Goal: Task Accomplishment & Management: Complete application form

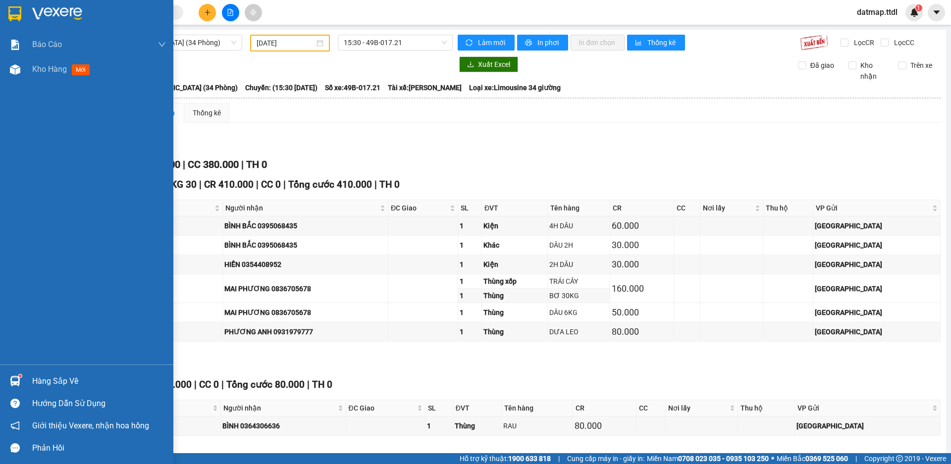
click at [47, 68] on span "Kho hàng" at bounding box center [49, 68] width 35 height 9
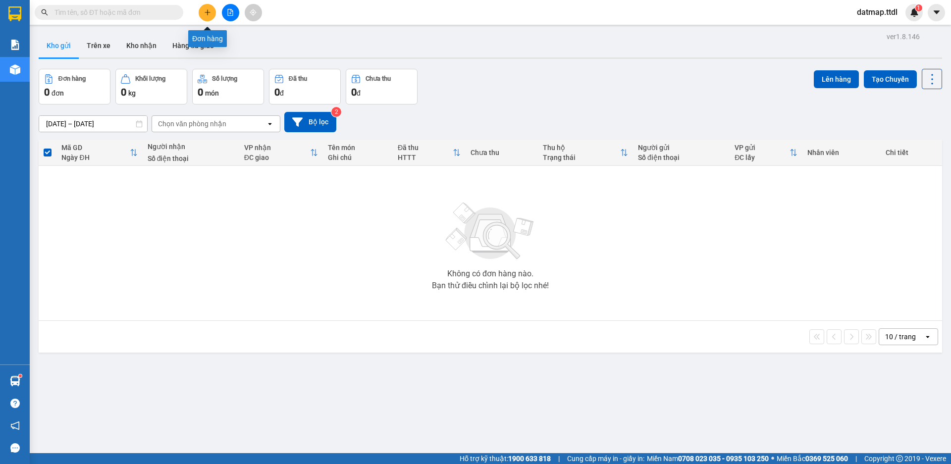
click at [204, 13] on icon "plus" at bounding box center [207, 12] width 7 height 7
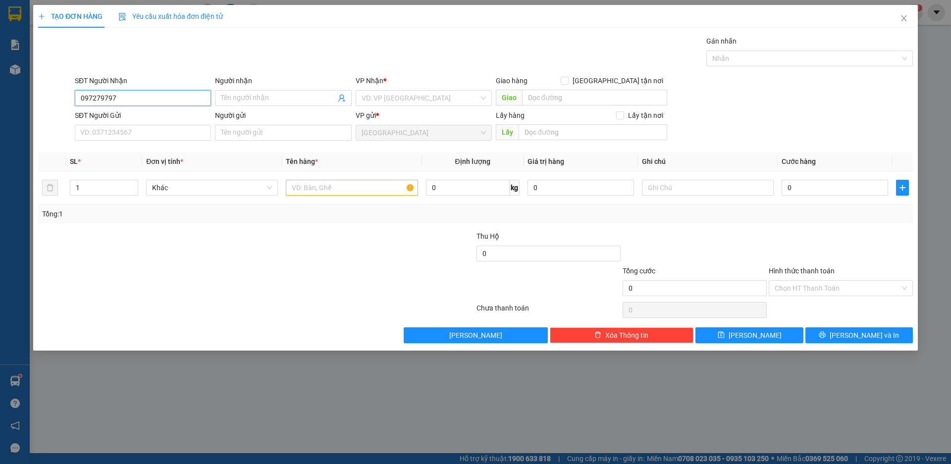
type input "0972797973"
click at [103, 119] on div "0972797973 - TRANG" at bounding box center [143, 117] width 124 height 11
type input "TRANG"
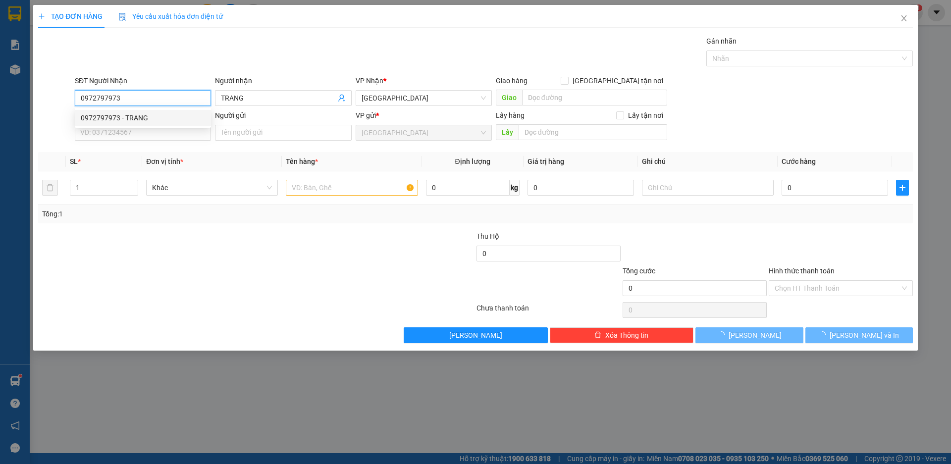
type input "70.000"
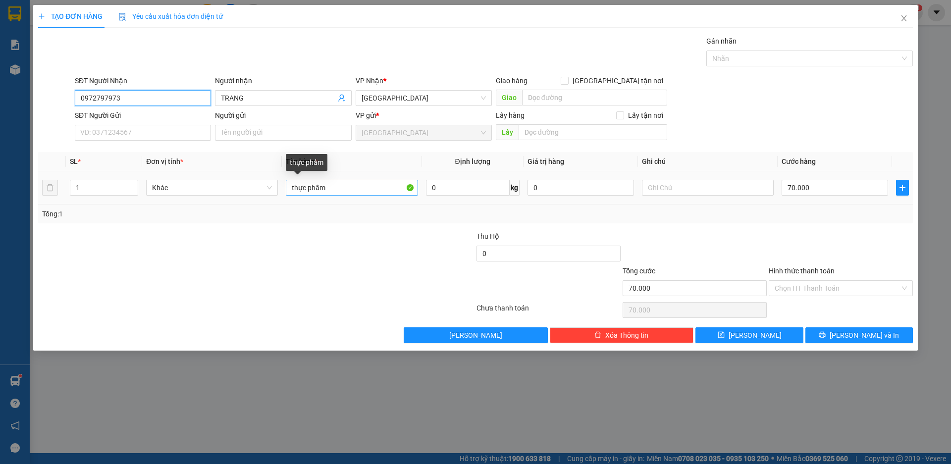
type input "0972797973"
click at [355, 191] on input "thực phẩm" at bounding box center [352, 188] width 132 height 16
type input "THỰC PHẨM"
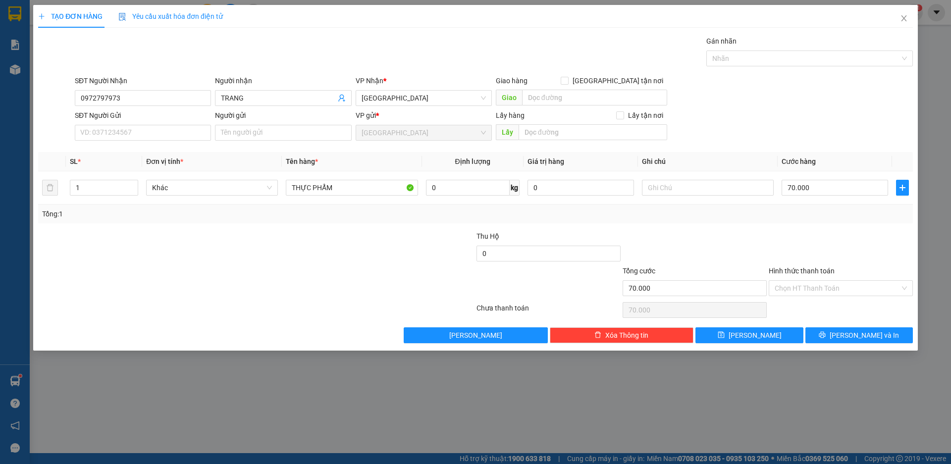
click at [805, 227] on div "Transit Pickup Surcharge Ids Transit Deliver Surcharge Ids Transit Deliver Surc…" at bounding box center [475, 190] width 874 height 308
click at [822, 185] on input "70.000" at bounding box center [834, 188] width 106 height 16
click at [838, 141] on div "SĐT Người Gửi VD: 0371234567 Người gửi Tên người gửi VP gửi * [GEOGRAPHIC_DATA]…" at bounding box center [494, 127] width 842 height 35
click at [834, 290] on input "Hình thức thanh toán" at bounding box center [836, 288] width 125 height 15
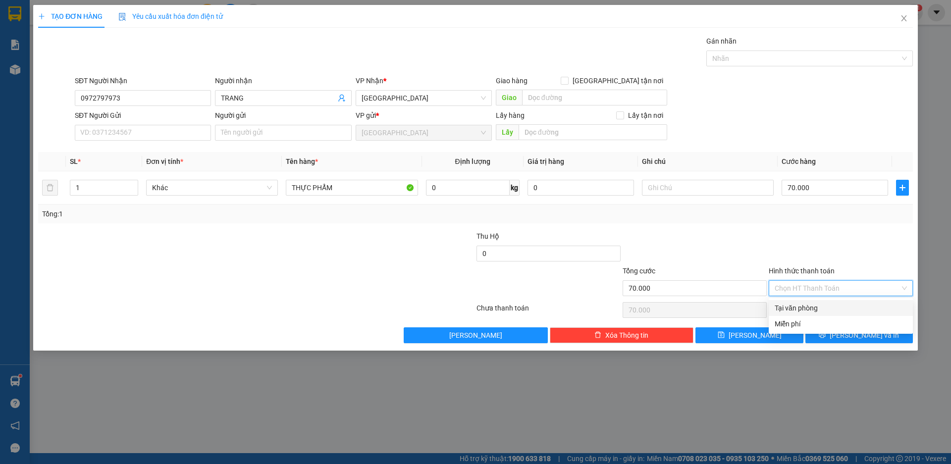
drag, startPoint x: 817, startPoint y: 308, endPoint x: 834, endPoint y: 318, distance: 20.6
click at [817, 307] on div "Tại văn phòng" at bounding box center [840, 308] width 132 height 11
type input "0"
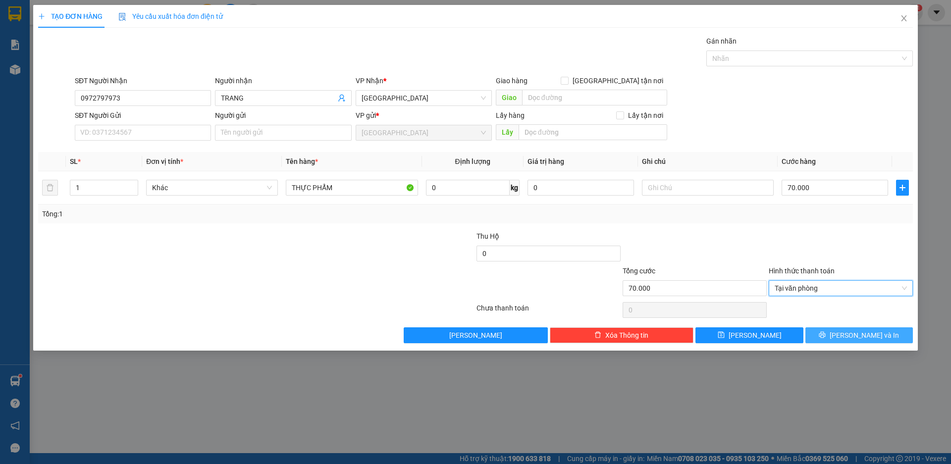
click at [854, 335] on span "[PERSON_NAME] và In" at bounding box center [863, 335] width 69 height 11
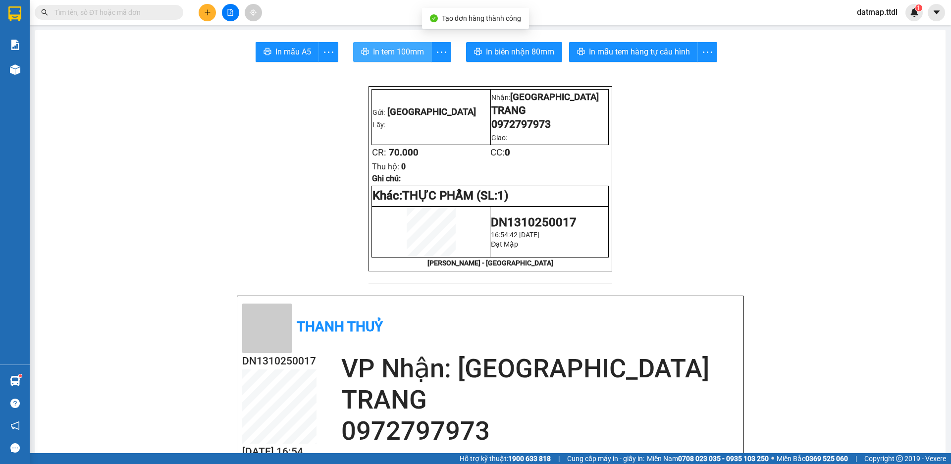
click at [388, 56] on span "In tem 100mm" at bounding box center [398, 52] width 51 height 12
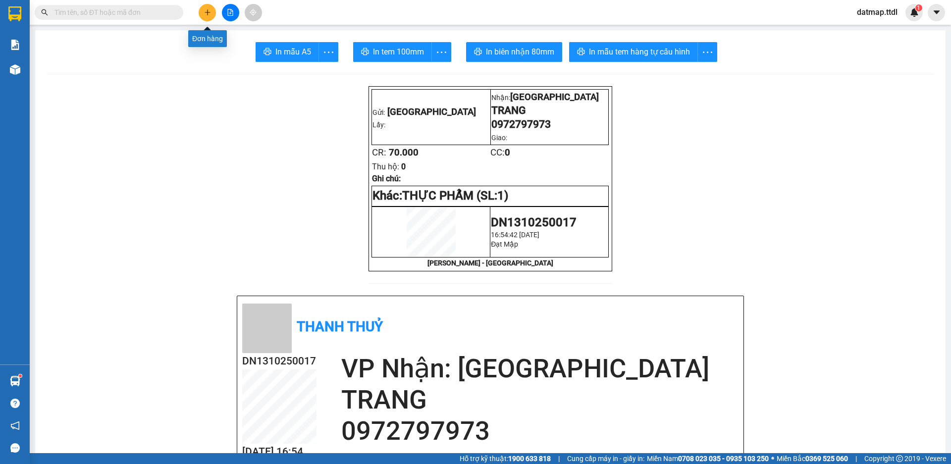
click at [208, 14] on icon "plus" at bounding box center [207, 12] width 7 height 7
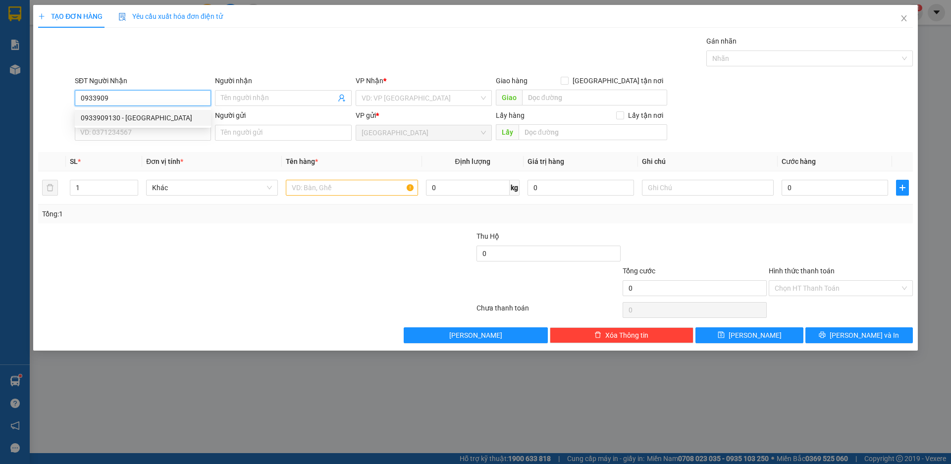
click at [103, 120] on div "0933909130 - [GEOGRAPHIC_DATA]" at bounding box center [143, 117] width 124 height 11
type input "0933909130"
type input "Liên Hoa"
type input "100.000"
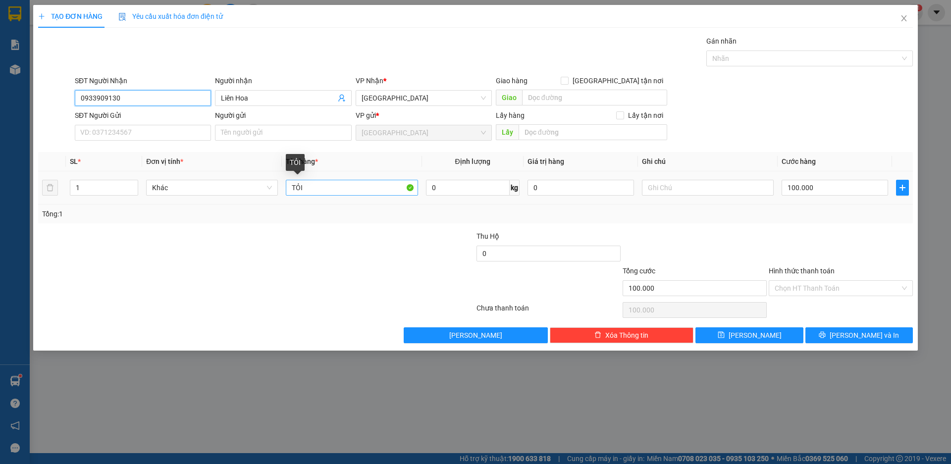
type input "0933909130"
click at [326, 190] on input "TỎI" at bounding box center [352, 188] width 132 height 16
type input "MẮM"
click at [859, 185] on input "100.000" at bounding box center [834, 188] width 106 height 16
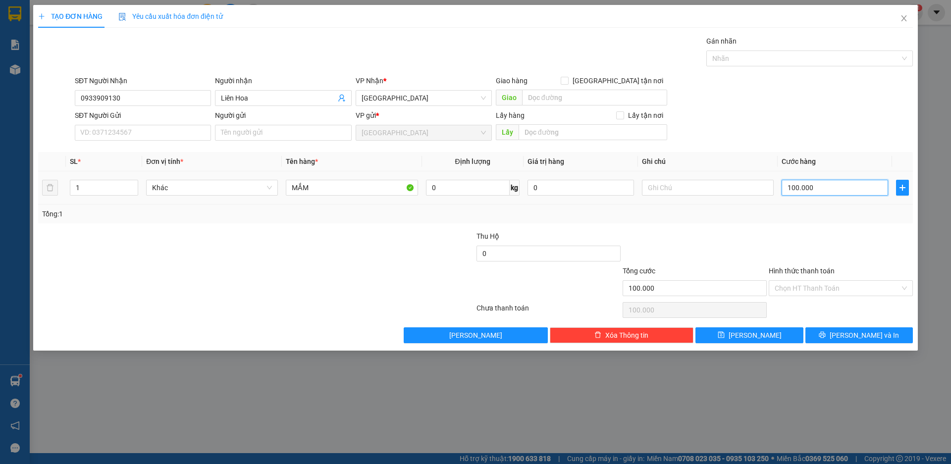
type input "7"
type input "70"
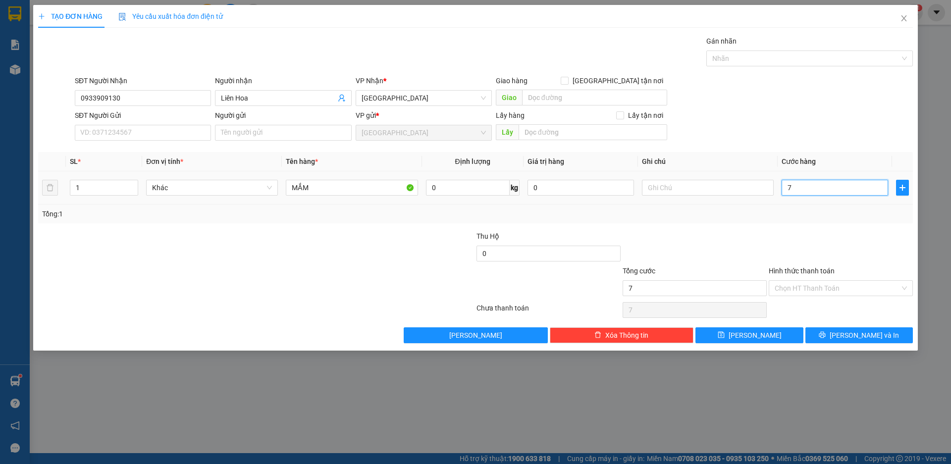
type input "70"
type input "700"
type input "7.000"
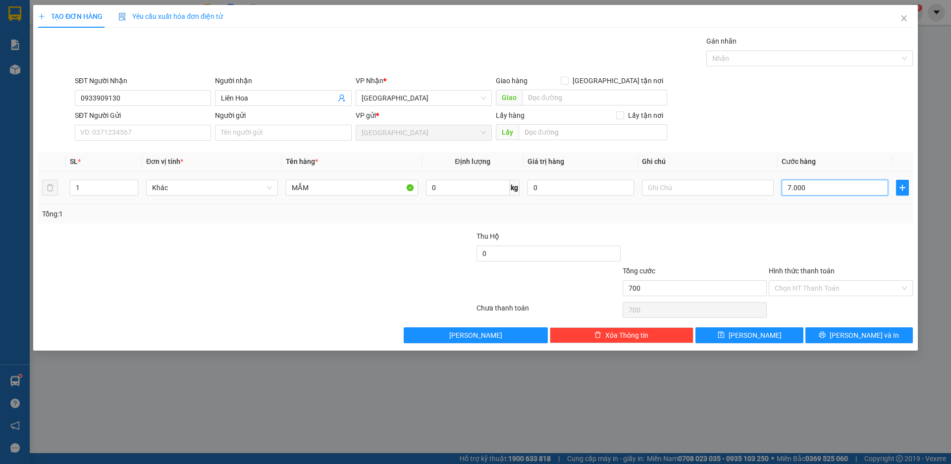
type input "7.000"
type input "70.000"
click at [831, 288] on input "Hình thức thanh toán" at bounding box center [836, 288] width 125 height 15
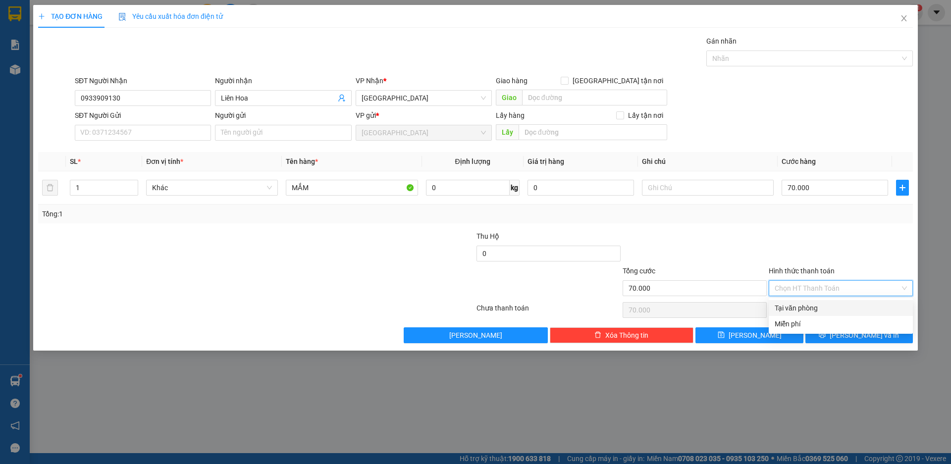
click at [786, 311] on div "Tại văn phòng" at bounding box center [840, 308] width 132 height 11
type input "0"
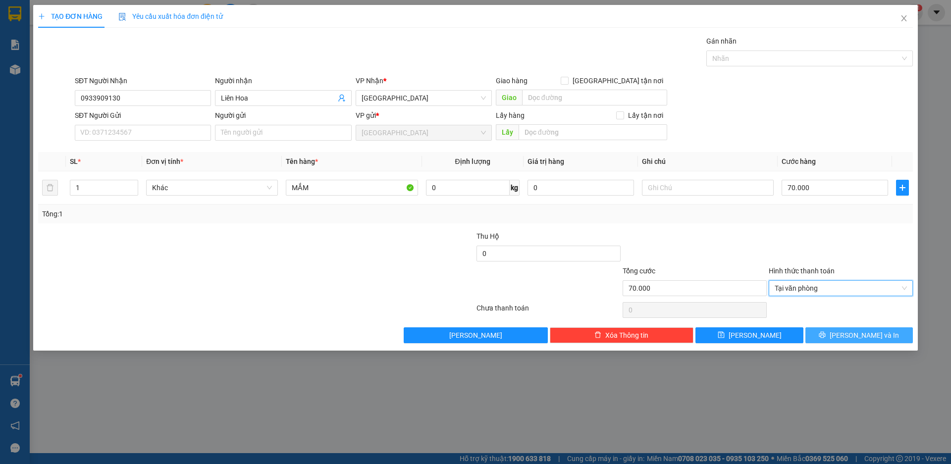
click at [856, 337] on span "[PERSON_NAME] và In" at bounding box center [863, 335] width 69 height 11
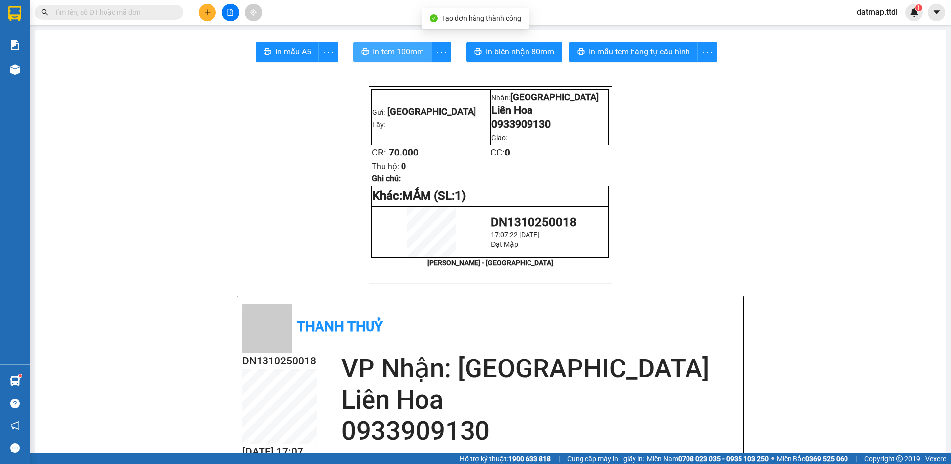
click at [392, 50] on span "In tem 100mm" at bounding box center [398, 52] width 51 height 12
